Goal: Obtain resource: Download file/media

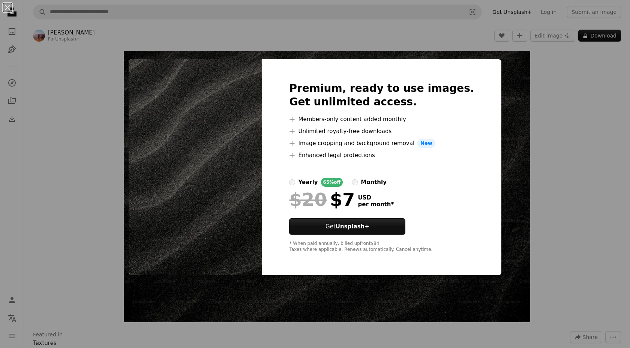
click at [594, 104] on div "An X shape Premium, ready to use images. Get unlimited access. A plus sign Memb…" at bounding box center [315, 174] width 630 height 348
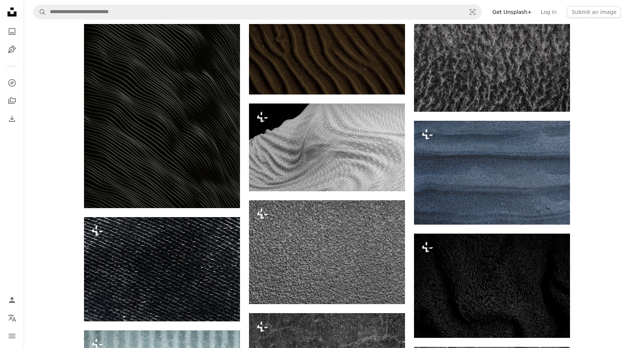
scroll to position [887, 0]
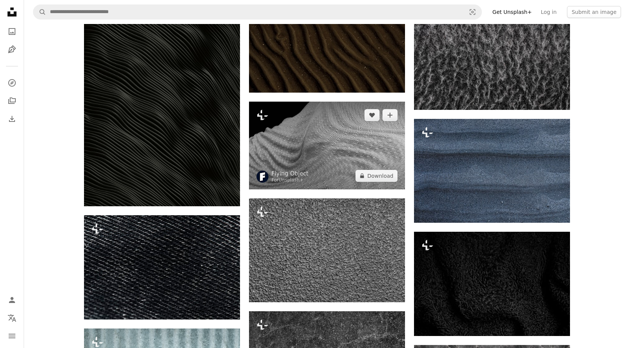
click at [344, 143] on img at bounding box center [327, 146] width 156 height 88
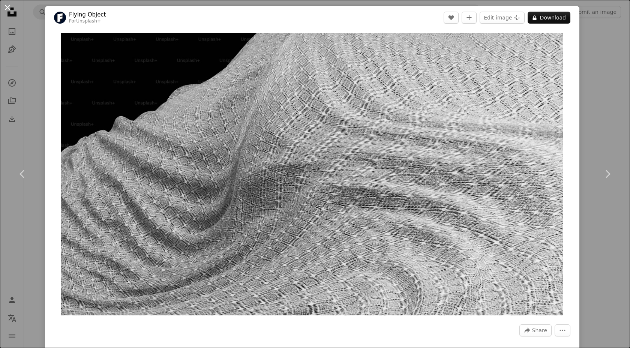
click at [7, 11] on button "An X shape" at bounding box center [7, 7] width 9 height 9
